Goal: Transaction & Acquisition: Book appointment/travel/reservation

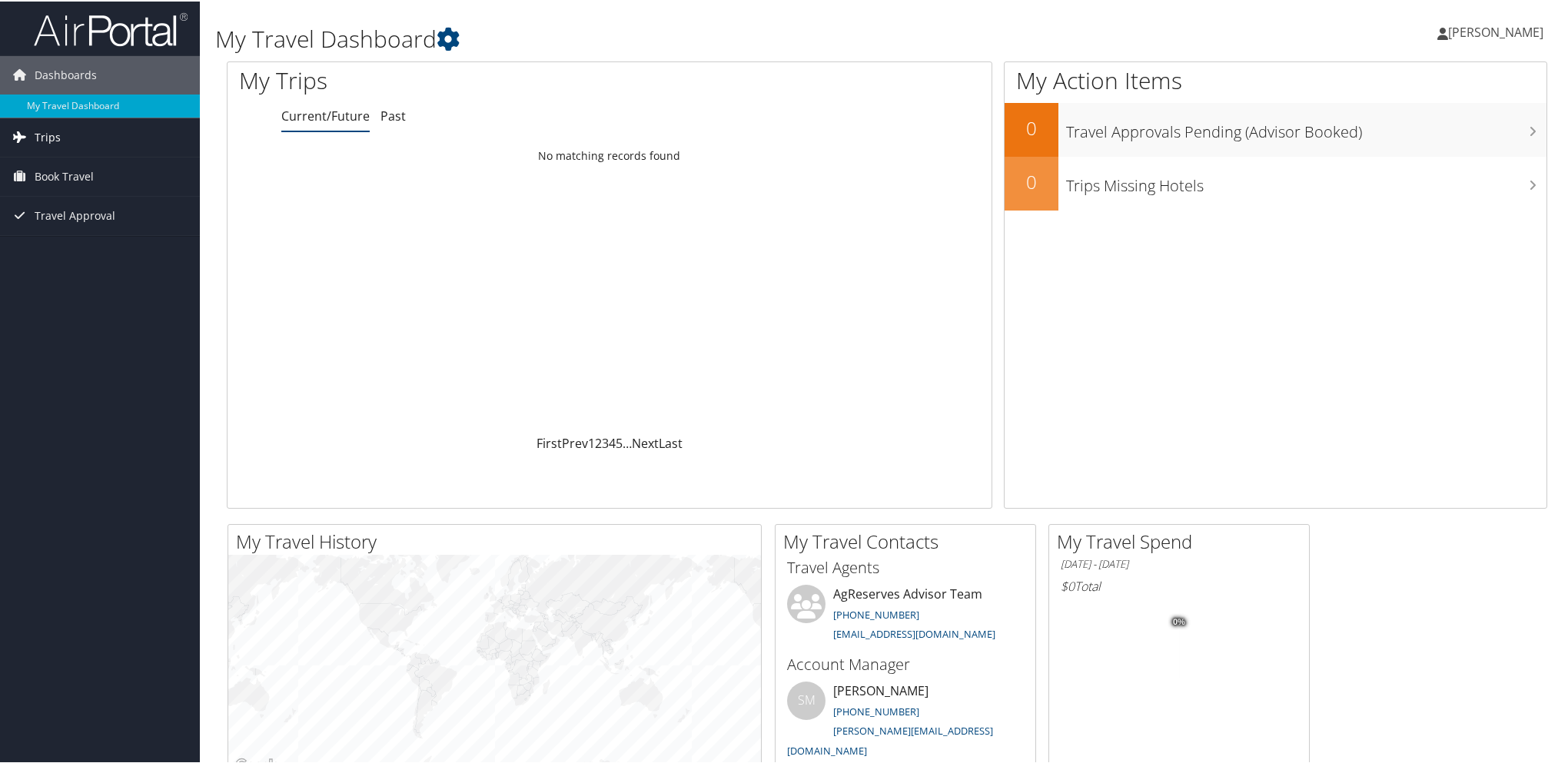
click at [43, 137] on span "Trips" at bounding box center [47, 136] width 26 height 38
click at [60, 244] on span "Book Travel" at bounding box center [64, 244] width 59 height 38
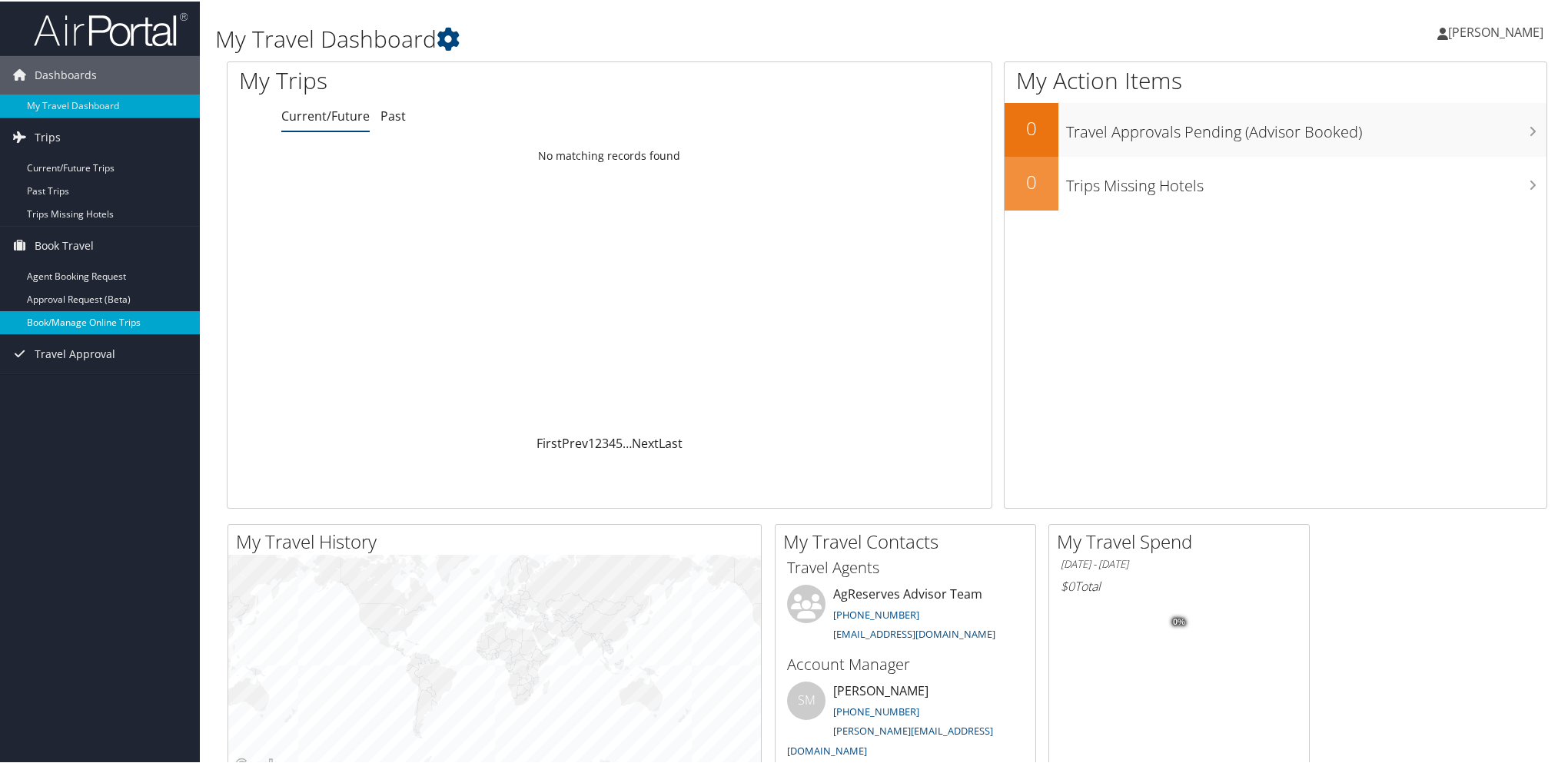
click at [81, 321] on link "Book/Manage Online Trips" at bounding box center [99, 321] width 200 height 23
